Goal: Task Accomplishment & Management: Manage account settings

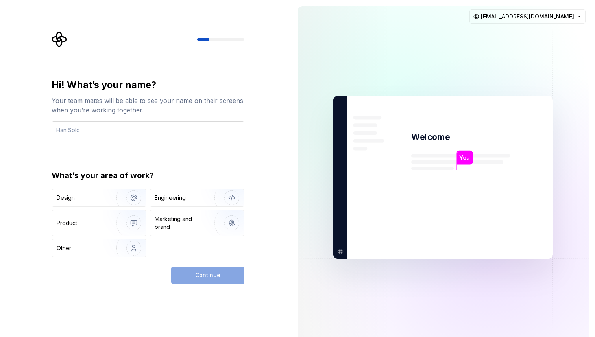
click at [191, 131] on input "text" at bounding box center [148, 129] width 193 height 17
type input "Joko"
click at [178, 197] on div "Engineering" at bounding box center [170, 198] width 31 height 8
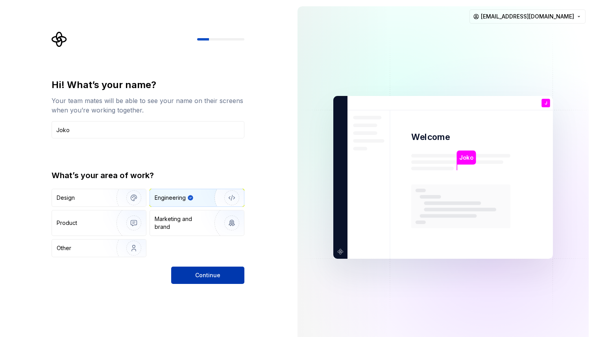
click at [206, 275] on span "Continue" at bounding box center [207, 275] width 25 height 8
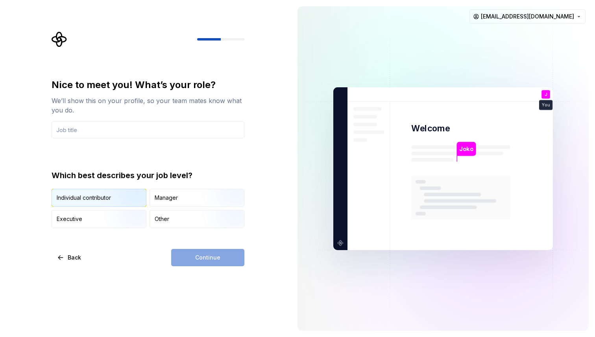
click at [103, 194] on img "button" at bounding box center [127, 207] width 50 height 53
click at [170, 202] on div "Manager" at bounding box center [197, 197] width 94 height 17
click at [139, 201] on img "button" at bounding box center [127, 207] width 50 height 53
click at [147, 131] on input "text" at bounding box center [148, 129] width 193 height 17
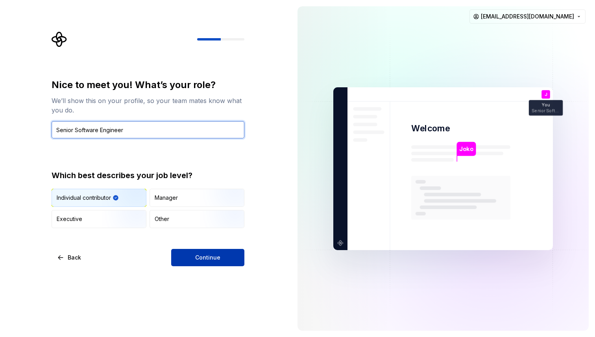
type input "Senior Software Engineer"
click at [204, 257] on span "Continue" at bounding box center [207, 258] width 25 height 8
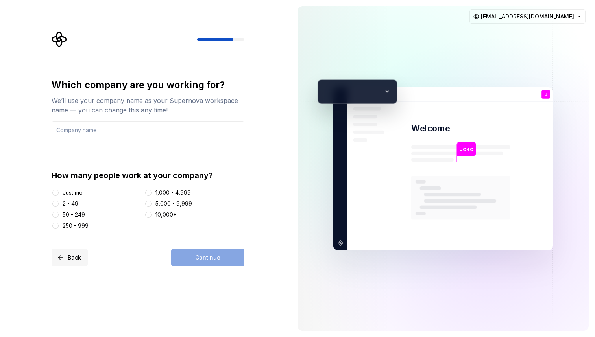
click at [76, 259] on span "Back" at bounding box center [74, 258] width 13 height 8
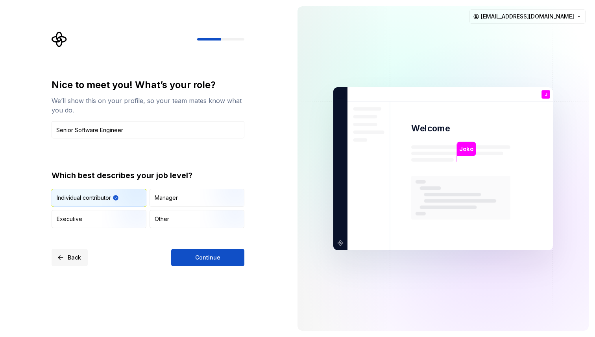
click at [70, 256] on span "Back" at bounding box center [74, 258] width 13 height 8
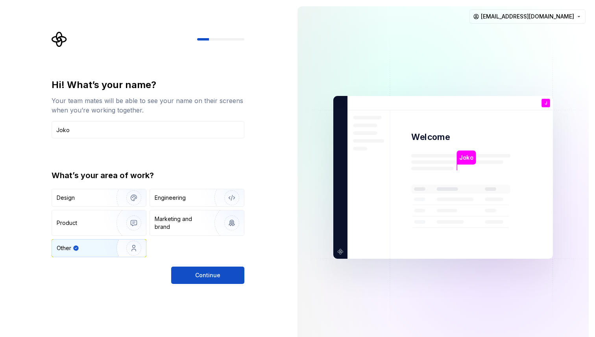
click at [70, 256] on div "Other" at bounding box center [99, 248] width 94 height 17
click at [548, 17] on html "Hi! What’s your name? Your team mates will be able to see your name on their sc…" at bounding box center [297, 168] width 595 height 337
click at [526, 52] on div "Delete account" at bounding box center [531, 50] width 75 height 8
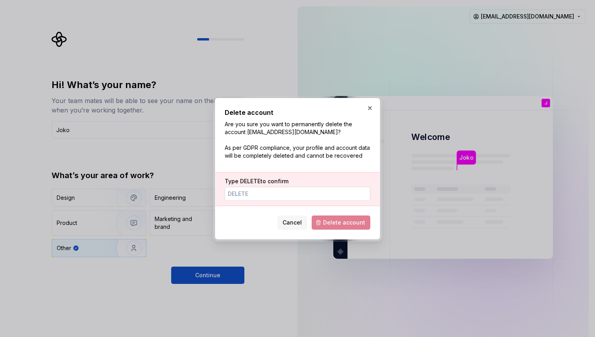
click at [315, 189] on input "Type DELETE to confirm" at bounding box center [298, 194] width 146 height 14
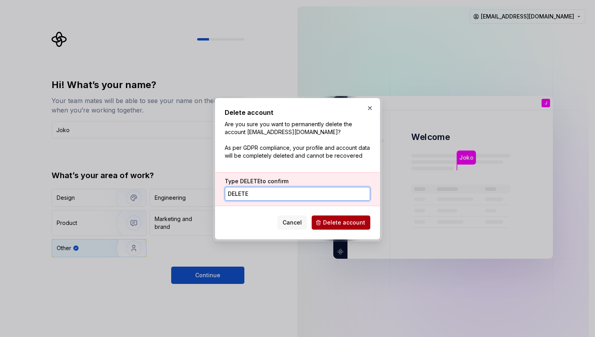
type input "DELETE"
click at [344, 222] on span "Delete account" at bounding box center [344, 223] width 42 height 8
